Goal: Subscribe to service/newsletter

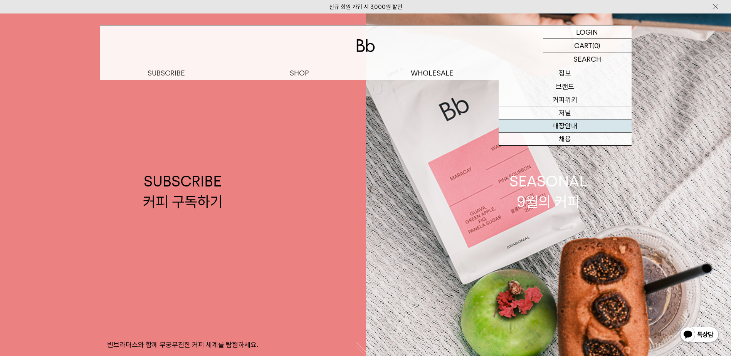
click at [551, 128] on link "매장안내" at bounding box center [564, 125] width 133 height 13
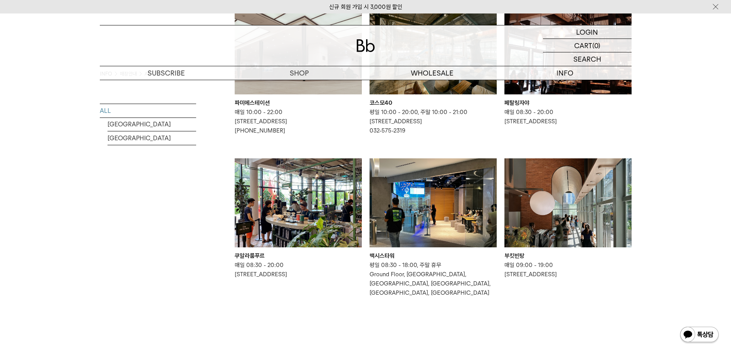
scroll to position [501, 0]
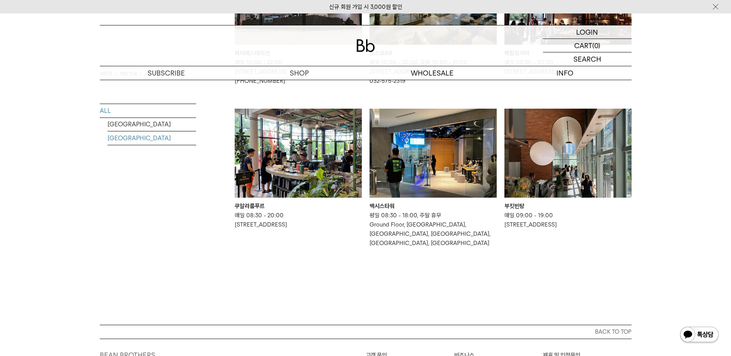
click at [122, 140] on link "MALAYSIA" at bounding box center [151, 137] width 89 height 13
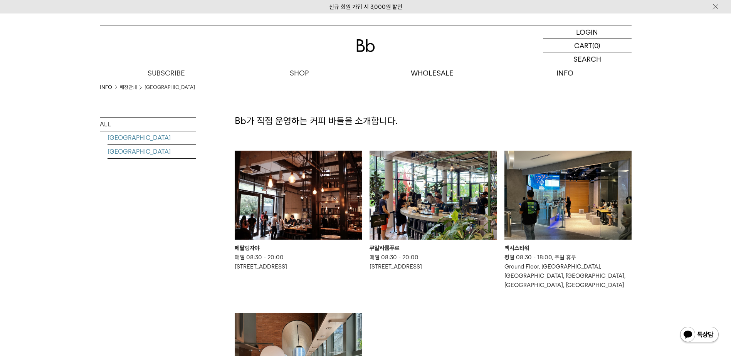
click at [142, 138] on link "[GEOGRAPHIC_DATA]" at bounding box center [151, 137] width 89 height 13
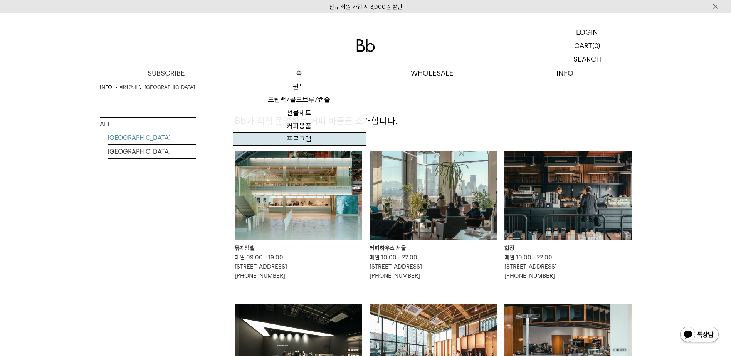
click at [320, 144] on link "프로그램" at bounding box center [299, 138] width 133 height 13
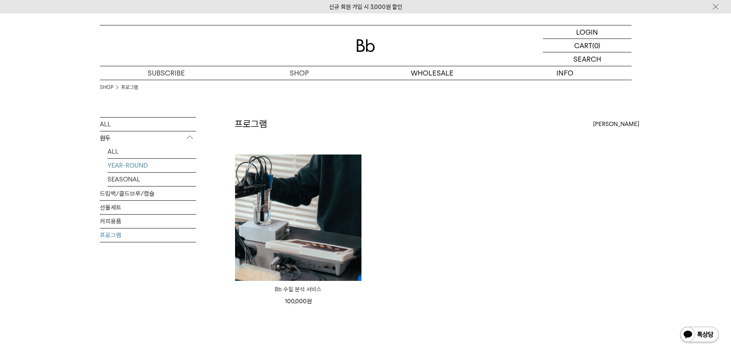
click at [142, 166] on link "YEAR-ROUND" at bounding box center [151, 165] width 89 height 13
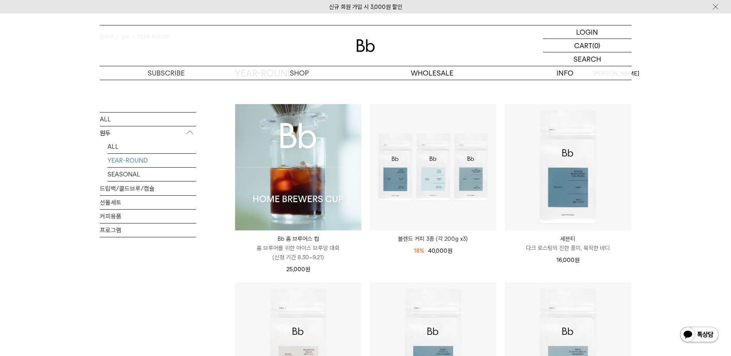
scroll to position [39, 0]
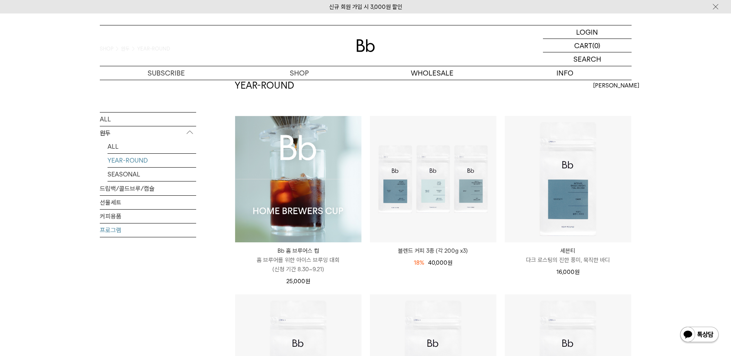
click at [134, 230] on link "프로그램" at bounding box center [148, 229] width 96 height 13
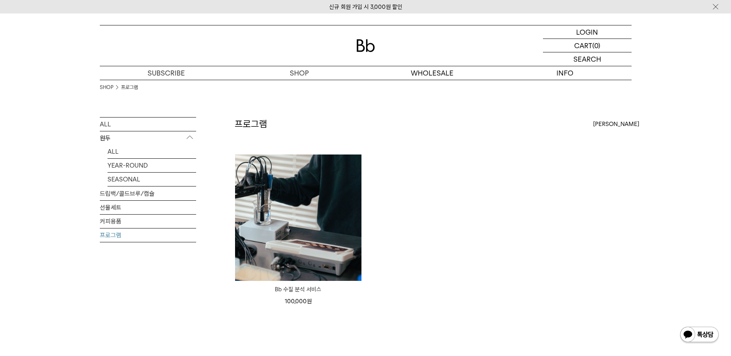
click at [136, 143] on p "원두" at bounding box center [148, 138] width 96 height 14
click at [137, 142] on p "원두" at bounding box center [148, 138] width 96 height 14
click at [136, 146] on link "ALL" at bounding box center [151, 151] width 89 height 13
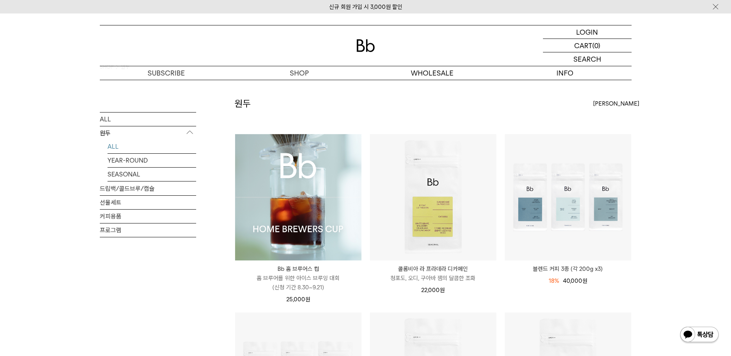
scroll to position [39, 0]
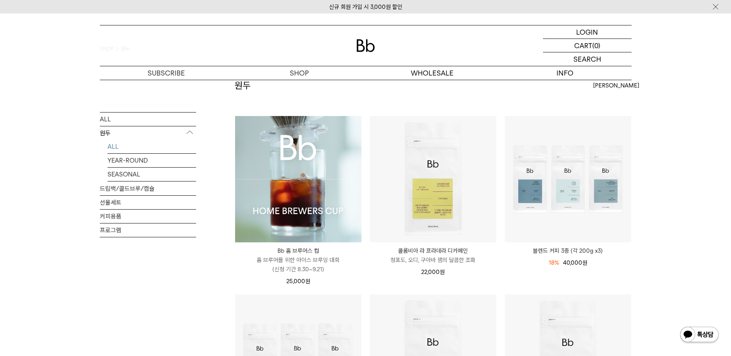
click at [347, 189] on img at bounding box center [298, 179] width 126 height 126
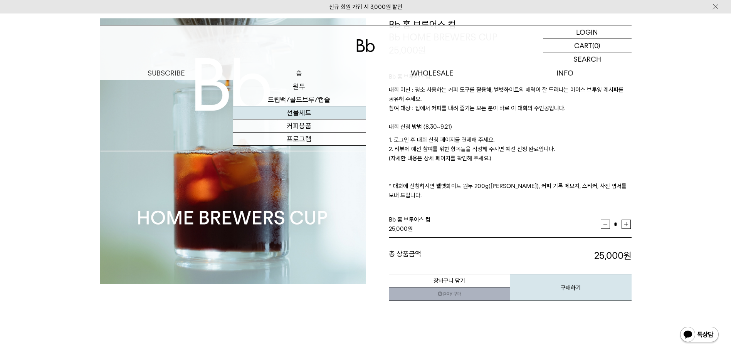
click at [316, 115] on link "선물세트" at bounding box center [299, 112] width 133 height 13
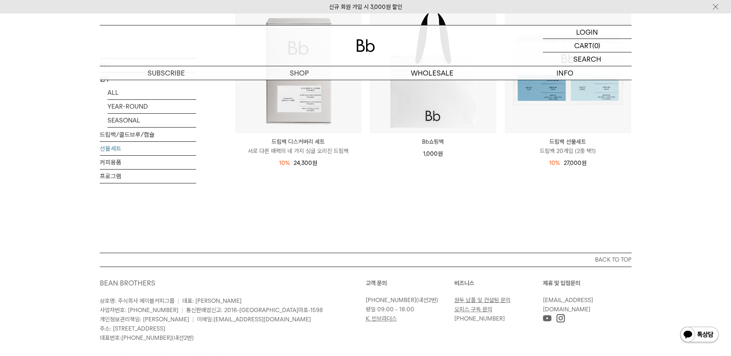
scroll to position [191, 0]
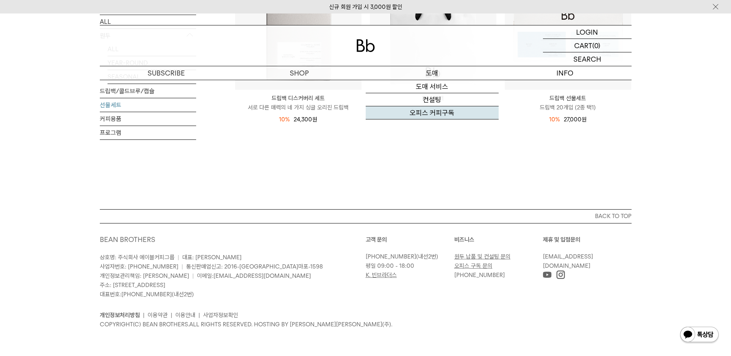
click at [449, 110] on link "오피스 커피구독" at bounding box center [431, 112] width 133 height 13
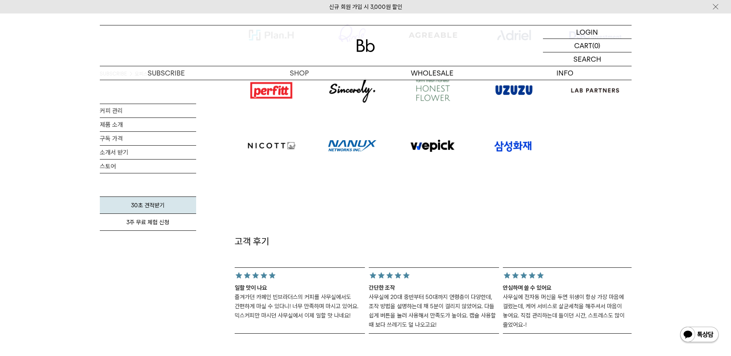
scroll to position [578, 0]
click at [685, 186] on div "SUBSCRIBE 오피스 커피구독 커피 관리 제품 소개 구독 가격 [DEMOGRAPHIC_DATA] 받기 스토어 30초 견적받기 3주 무료 체…" at bounding box center [365, 308] width 731 height 1613
click at [454, 215] on div "고객 후기 일할 맛이 나요" at bounding box center [433, 253] width 397 height 160
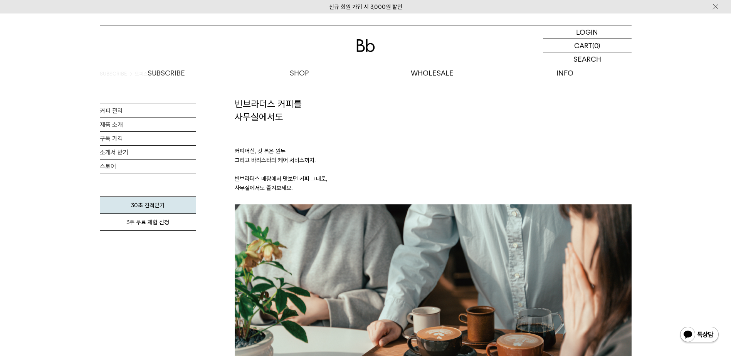
scroll to position [0, 0]
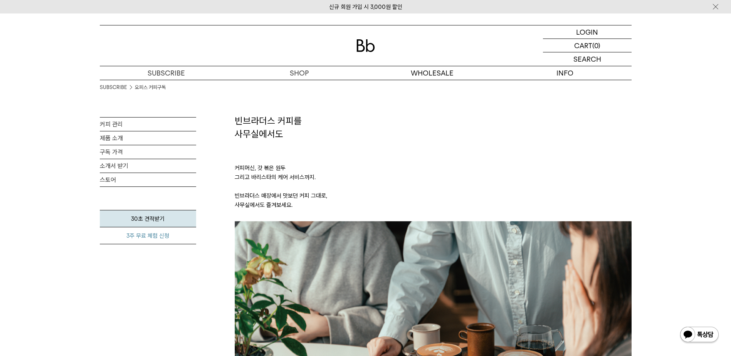
click at [144, 238] on link "3주 무료 체험 신청" at bounding box center [148, 235] width 96 height 17
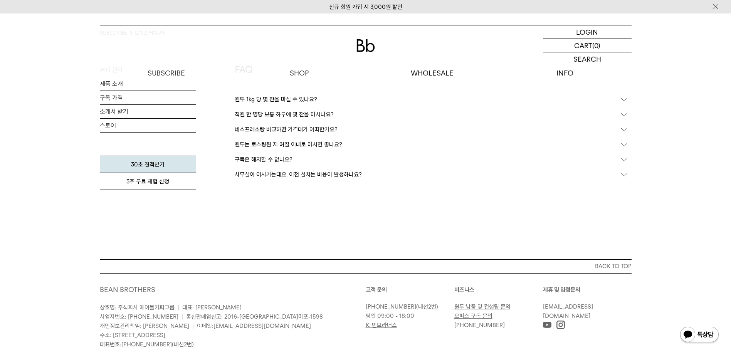
scroll to position [1368, 0]
